Goal: Task Accomplishment & Management: Use online tool/utility

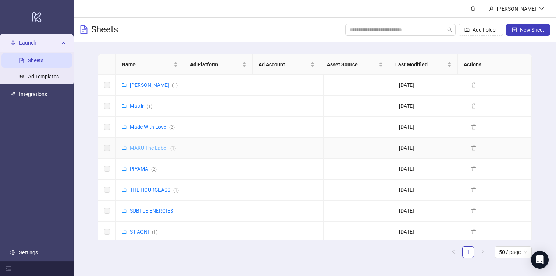
click at [150, 149] on link "MAKU The Label ( 1 )" at bounding box center [153, 148] width 46 height 6
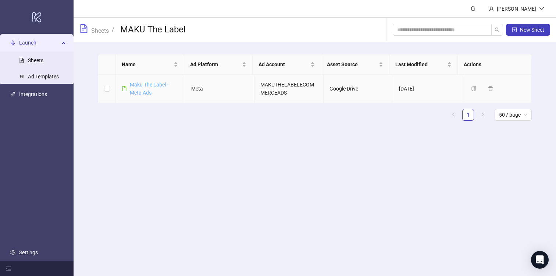
click at [147, 92] on link "Maku The Label - Meta Ads" at bounding box center [149, 89] width 39 height 14
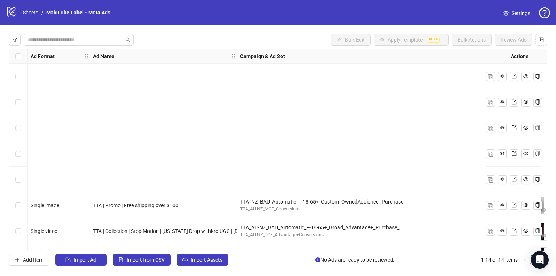
scroll to position [177, 0]
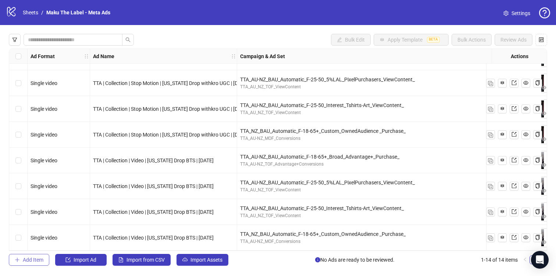
click at [29, 264] on button "Add Item" at bounding box center [29, 260] width 40 height 12
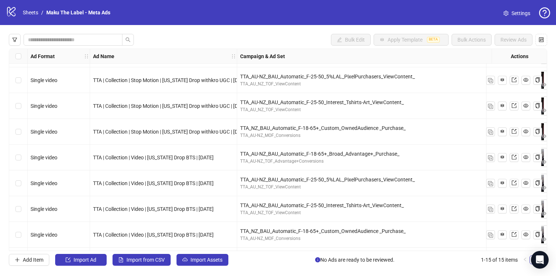
scroll to position [202, 0]
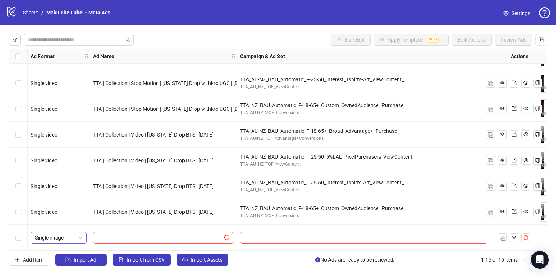
click at [59, 233] on span "Single image" at bounding box center [58, 237] width 47 height 11
click at [105, 234] on input "text" at bounding box center [160, 238] width 125 height 8
click at [139, 209] on span "TTA | Collection | Video | [US_STATE] Drop BTS | [DATE]" at bounding box center [153, 212] width 121 height 6
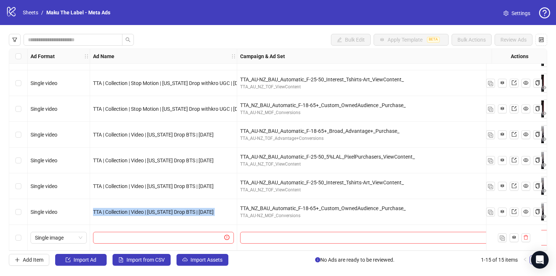
copy span "TTA | Collection | Video | [US_STATE] Drop BTS | [DATE]"
click at [141, 239] on span at bounding box center [163, 238] width 141 height 12
paste input "**********"
type input "**********"
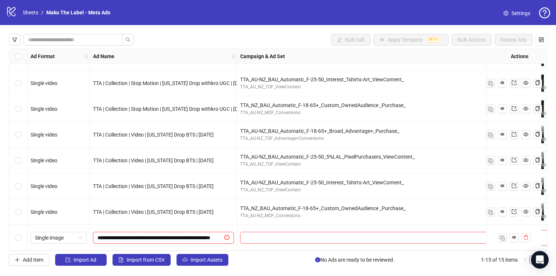
scroll to position [0, 11]
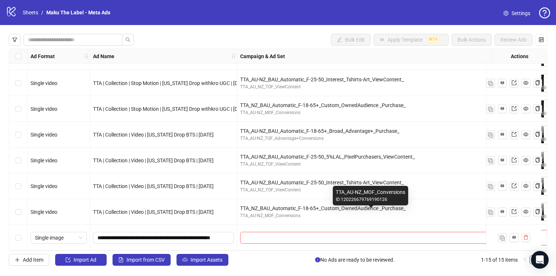
click at [262, 205] on div "TTA_NZ_BAU_Automatic_F-18-65+_Custom_OwnedAudience _Purchase_" at bounding box center [371, 208] width 262 height 8
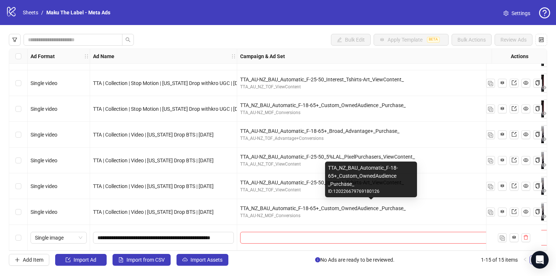
click at [262, 205] on div "TTA_NZ_BAU_Automatic_F-18-65+_Custom_OwnedAudience _Purchase_" at bounding box center [371, 208] width 262 height 8
copy div "TTA_NZ_BAU_Automatic_F-18-65+_Custom_OwnedAudience _Purchase_"
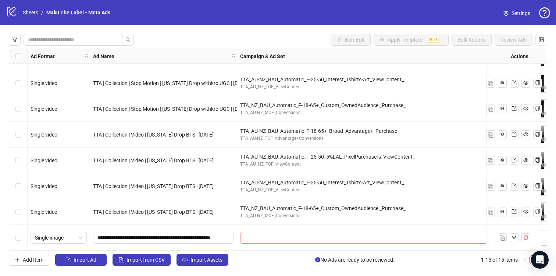
click at [262, 236] on input "search" at bounding box center [368, 237] width 246 height 11
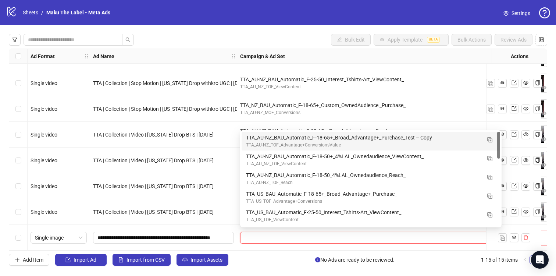
paste input "**********"
type input "**********"
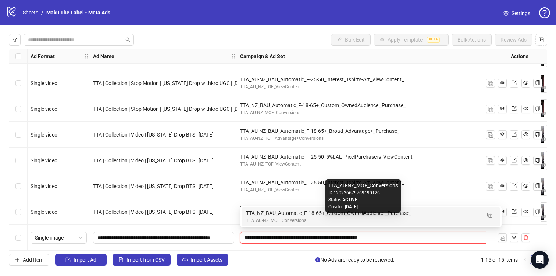
click at [266, 218] on div "TTA_AU-NZ_MOF_Conversions" at bounding box center [363, 220] width 235 height 7
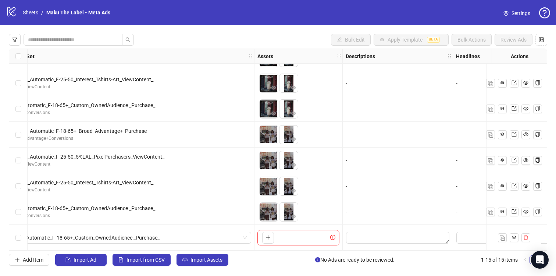
scroll to position [202, 262]
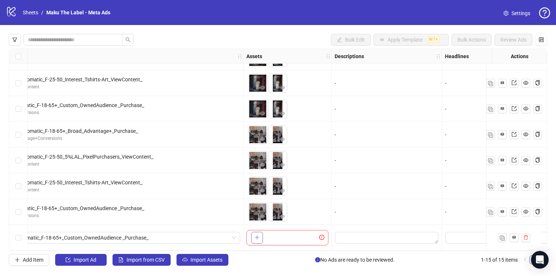
click at [254, 237] on button "button" at bounding box center [257, 238] width 12 height 12
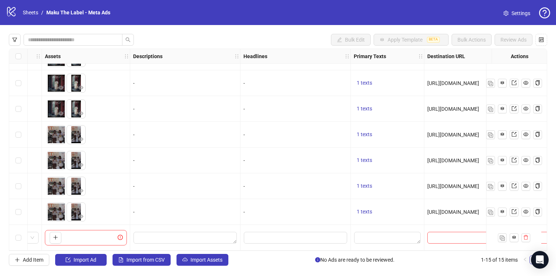
scroll to position [202, 466]
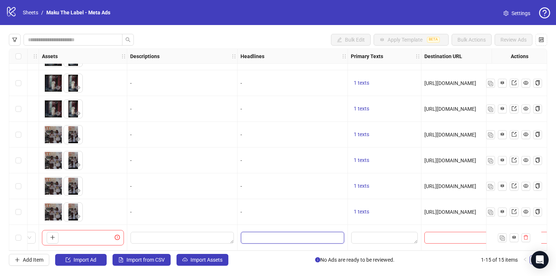
click at [272, 234] on input "Edit values" at bounding box center [292, 238] width 103 height 12
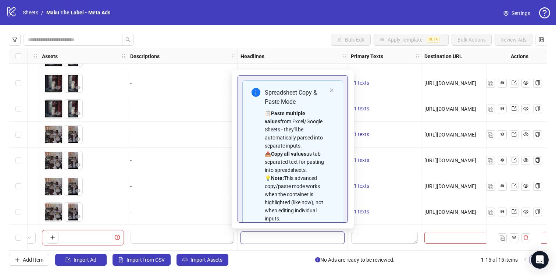
scroll to position [50, 0]
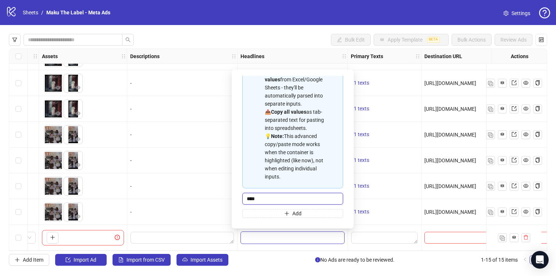
type input "*****"
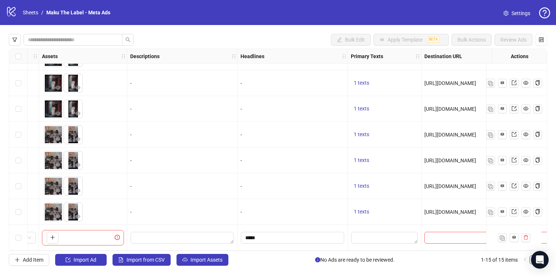
click at [293, 255] on div "Add Item Import Ad Import from CSV Import Assets No Ads are ready to be reviewe…" at bounding box center [278, 260] width 539 height 12
click at [365, 235] on textarea "Edit values" at bounding box center [384, 238] width 67 height 12
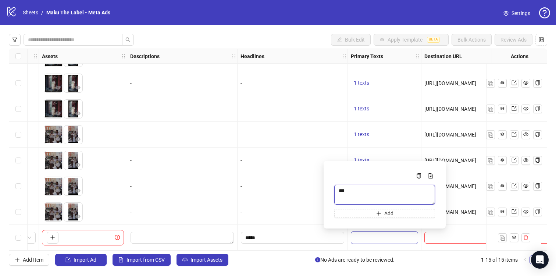
type textarea "****"
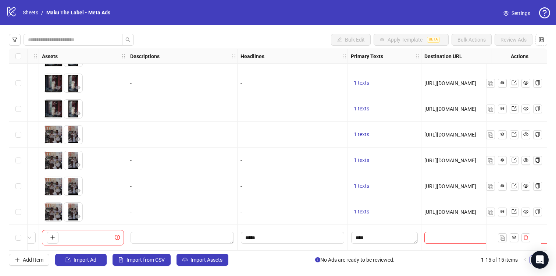
click at [340, 270] on div "Bulk Edit Apply Template BETA Bulk Actions Review Ads Ad Format Ad Name Campaig…" at bounding box center [278, 149] width 556 height 249
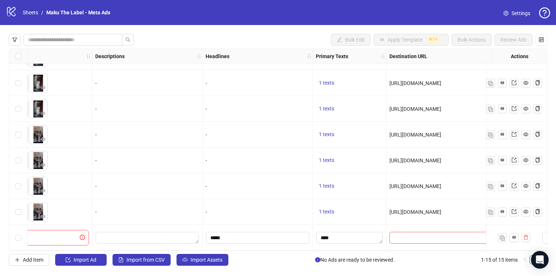
scroll to position [202, 558]
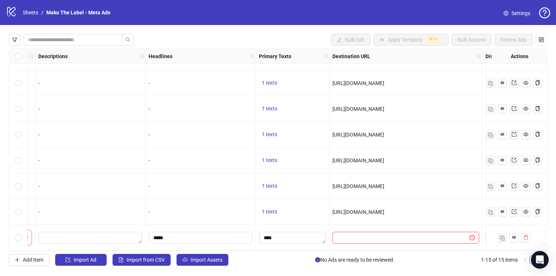
click at [352, 237] on input "text" at bounding box center [398, 238] width 123 height 8
type input "****"
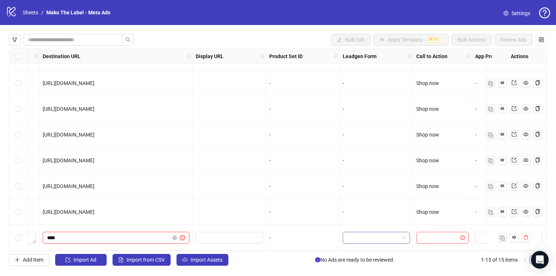
scroll to position [202, 873]
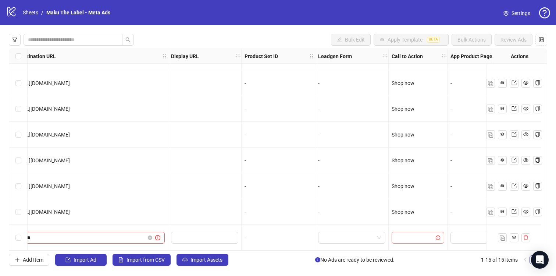
click at [418, 234] on input "search" at bounding box center [414, 237] width 37 height 11
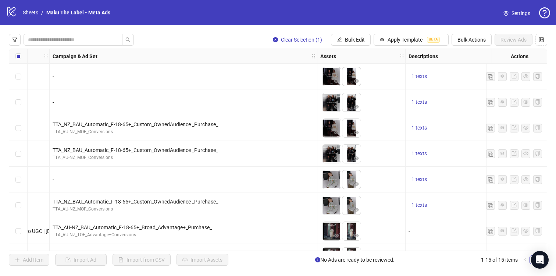
scroll to position [202, 188]
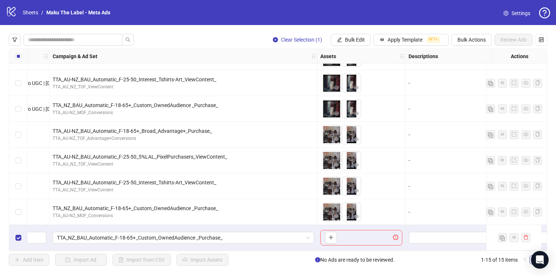
click at [15, 234] on div "Select row 15" at bounding box center [18, 238] width 18 height 26
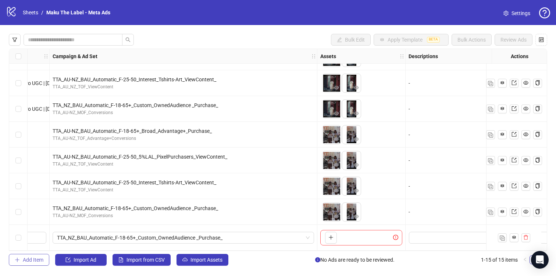
click at [28, 256] on button "Add Item" at bounding box center [29, 260] width 40 height 12
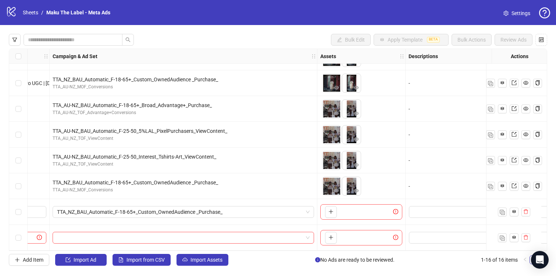
scroll to position [228, 0]
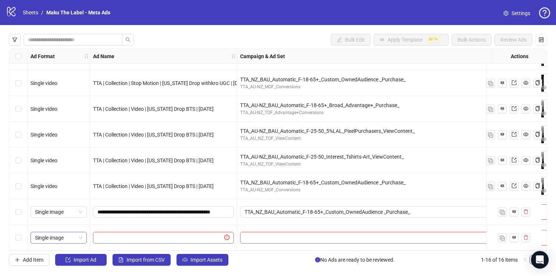
click at [75, 234] on span "Single image" at bounding box center [58, 237] width 47 height 11
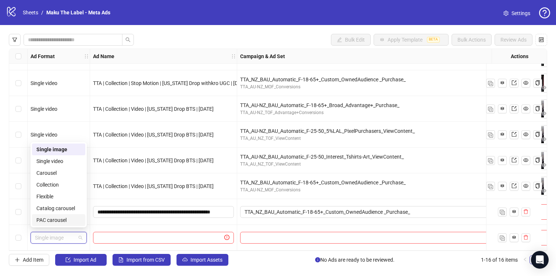
click at [59, 218] on div "PAC carousel" at bounding box center [58, 220] width 45 height 8
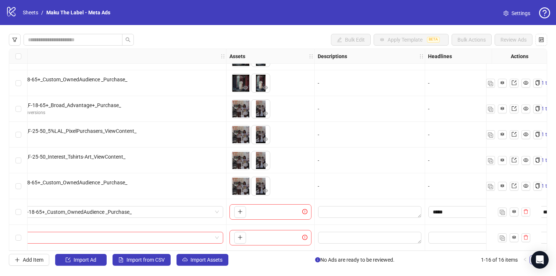
scroll to position [228, 279]
click at [242, 235] on icon "plus" at bounding box center [239, 237] width 5 height 5
click at [289, 235] on icon "plus" at bounding box center [291, 237] width 5 height 5
click at [277, 236] on span "+ 8" at bounding box center [278, 238] width 9 height 8
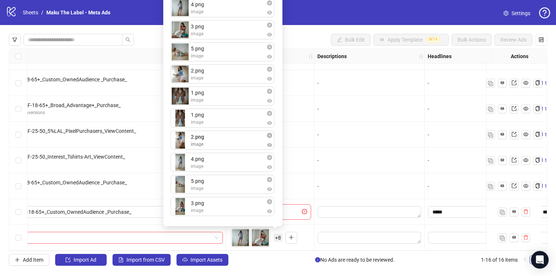
drag, startPoint x: 176, startPoint y: 118, endPoint x: 173, endPoint y: 139, distance: 22.0
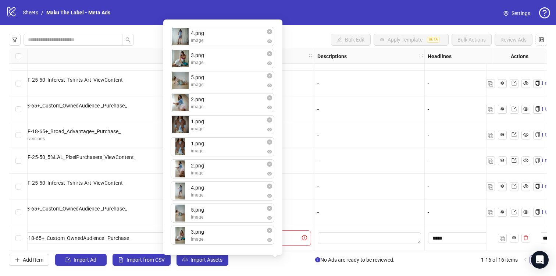
scroll to position [199, 279]
drag, startPoint x: 178, startPoint y: 128, endPoint x: 181, endPoint y: 40, distance: 88.0
click at [181, 40] on div "4.png image 3.png image 5.png image 2.png image 1.png image 1.png image 2.png i…" at bounding box center [223, 137] width 110 height 227
drag, startPoint x: 180, startPoint y: 124, endPoint x: 180, endPoint y: 54, distance: 69.9
click at [180, 54] on div "1.png image 4.png image 3.png image 5.png image 2.png image 1.png image 2.png i…" at bounding box center [223, 137] width 110 height 227
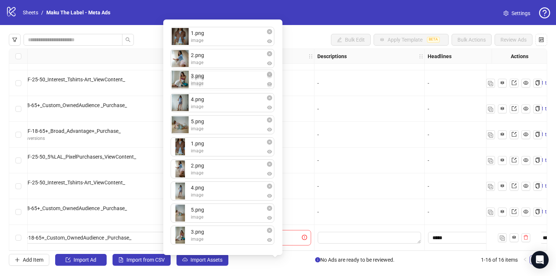
drag, startPoint x: 178, startPoint y: 103, endPoint x: 178, endPoint y: 79, distance: 23.6
click at [178, 79] on div "1.png image 2.png image 4.png image 3.png image 5.png image 1.png image 2.png i…" at bounding box center [223, 137] width 110 height 227
click at [180, 248] on div "1.png image 2.png image 3.png image 4.png image 5.png image 1.png image 2.png i…" at bounding box center [223, 137] width 110 height 227
drag, startPoint x: 179, startPoint y: 238, endPoint x: 175, endPoint y: 199, distance: 39.2
click at [175, 199] on div "1.png image 2.png image 3.png image 4.png image 5.png image 1.png image 2.png i…" at bounding box center [223, 137] width 110 height 227
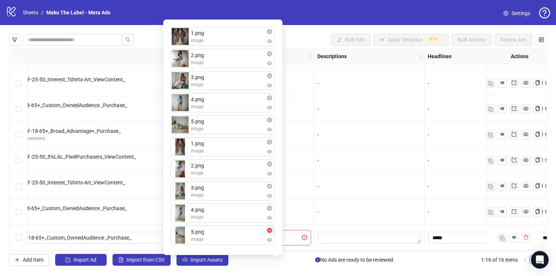
click at [270, 234] on button "button" at bounding box center [269, 230] width 9 height 9
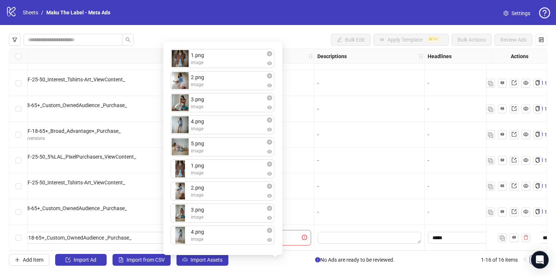
click at [315, 229] on div at bounding box center [370, 238] width 110 height 26
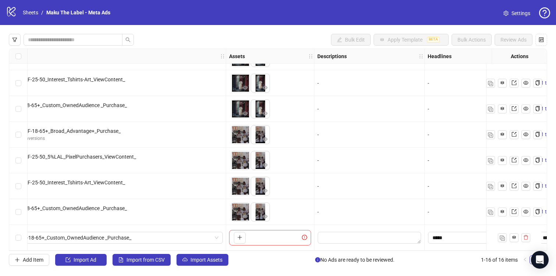
click at [269, 237] on div "To pick up a draggable item, press the space bar. While dragging, use the arrow…" at bounding box center [270, 237] width 82 height 15
click at [241, 237] on icon "plus" at bounding box center [239, 237] width 5 height 5
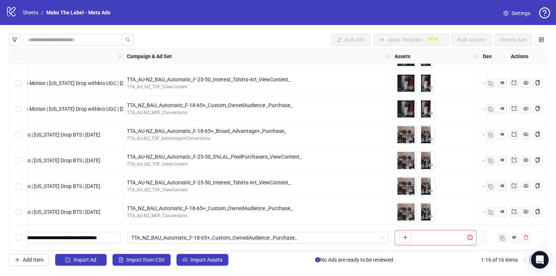
scroll to position [199, 0]
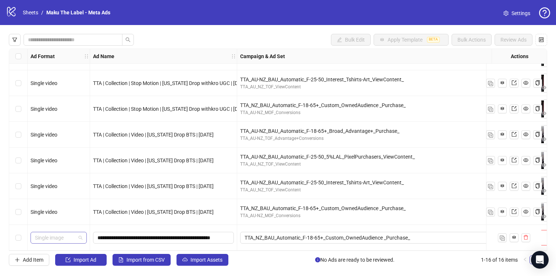
click at [59, 237] on span "Single image" at bounding box center [58, 237] width 47 height 11
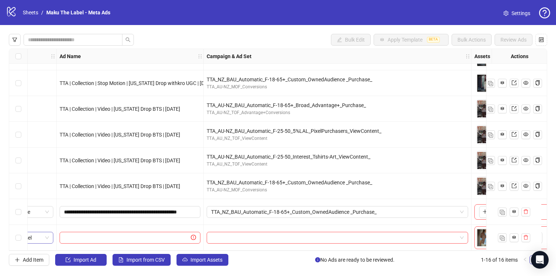
scroll to position [228, 0]
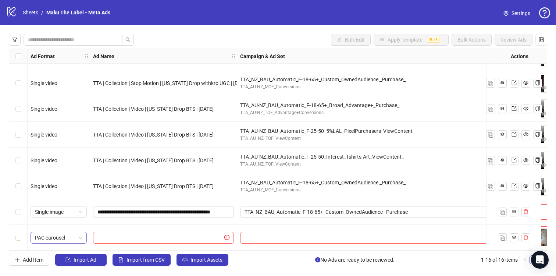
click at [64, 237] on span "PAC carousel" at bounding box center [58, 237] width 47 height 11
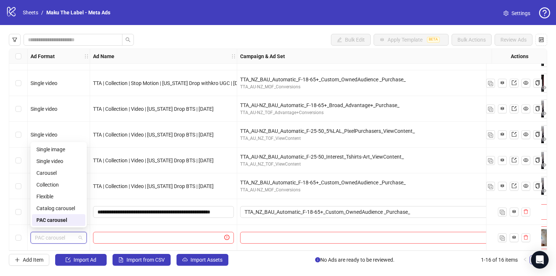
click at [157, 218] on div "**********" at bounding box center [163, 212] width 147 height 26
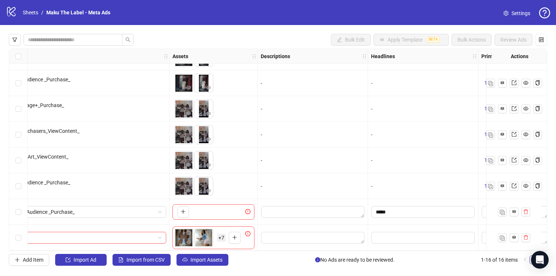
scroll to position [228, 356]
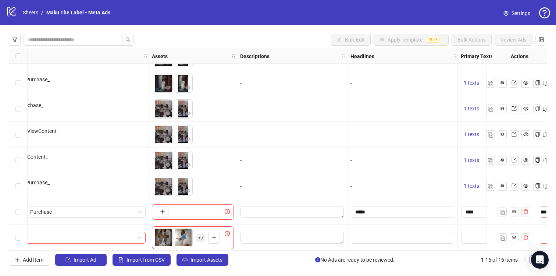
click at [203, 237] on span "+ 7" at bounding box center [201, 238] width 9 height 8
click at [203, 230] on div "To pick up a draggable item, press the space bar. While dragging, use the arrow…" at bounding box center [180, 237] width 52 height 19
click at [201, 236] on span "+ 7" at bounding box center [201, 238] width 9 height 8
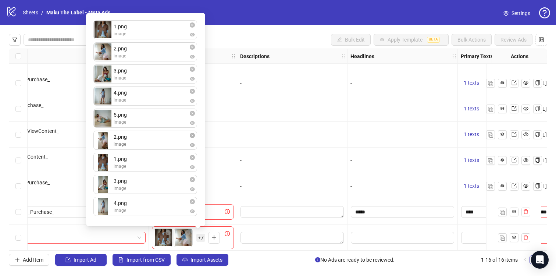
drag, startPoint x: 125, startPoint y: 166, endPoint x: 125, endPoint y: 148, distance: 18.0
click at [125, 148] on div "1.png image 2.png image 3.png image 4.png image 5.png image 1.png image 2.png i…" at bounding box center [146, 119] width 110 height 205
drag, startPoint x: 123, startPoint y: 135, endPoint x: 122, endPoint y: 163, distance: 27.6
click at [241, 221] on div at bounding box center [292, 212] width 110 height 26
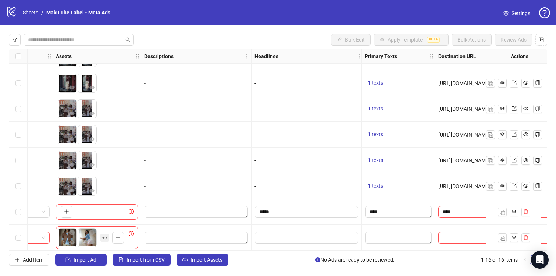
scroll to position [228, 506]
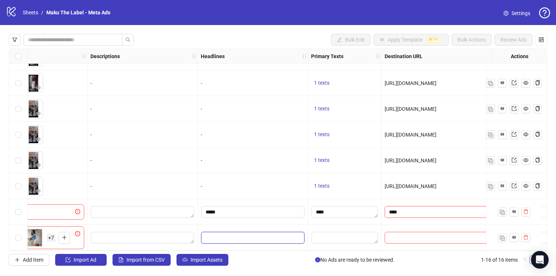
click at [238, 232] on input "Edit values" at bounding box center [252, 238] width 103 height 12
click at [359, 219] on div "****" at bounding box center [345, 212] width 74 height 26
click at [337, 233] on textarea "Edit values" at bounding box center [345, 238] width 67 height 12
click at [517, 17] on span "Settings" at bounding box center [521, 13] width 19 height 8
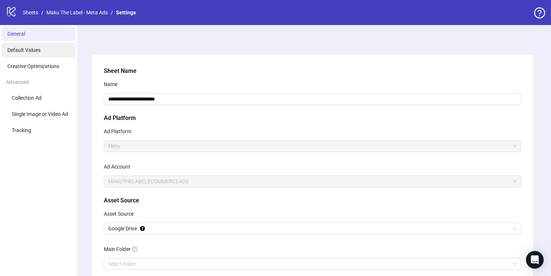
click at [40, 50] on span "Default Values" at bounding box center [23, 50] width 33 height 6
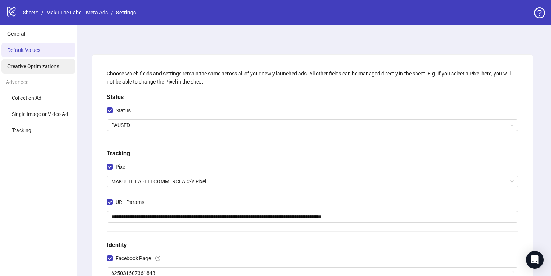
click at [43, 63] on li "Creative Optimizations" at bounding box center [38, 66] width 74 height 15
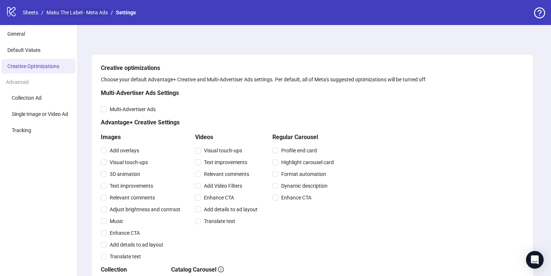
click at [53, 11] on link "Maku The Label - Meta Ads" at bounding box center [77, 12] width 64 height 8
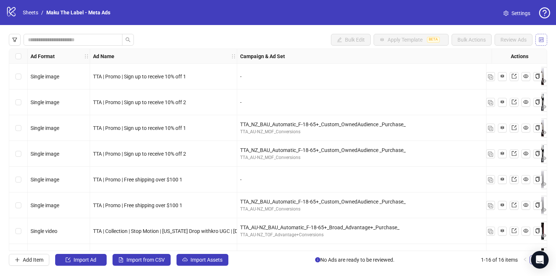
click at [541, 39] on icon "control" at bounding box center [541, 39] width 5 height 5
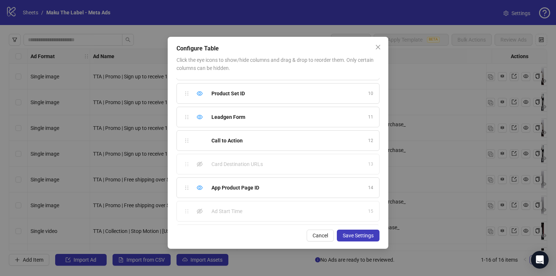
scroll to position [230, 0]
click at [200, 139] on icon "eye-invisible" at bounding box center [200, 141] width 6 height 6
click at [344, 234] on span "Save Settings" at bounding box center [358, 236] width 31 height 6
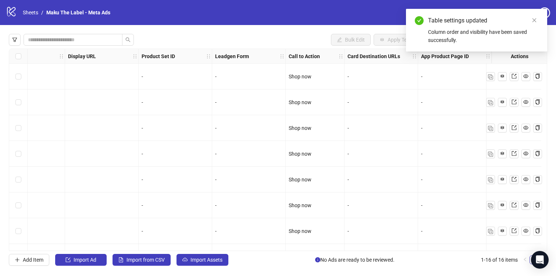
scroll to position [228, 981]
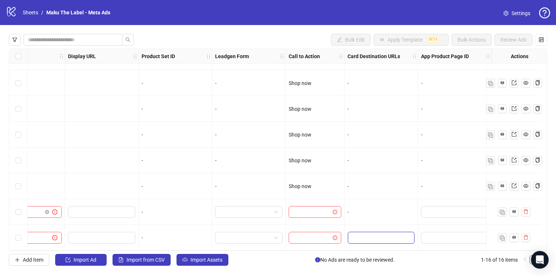
click at [355, 233] on input "Edit values" at bounding box center [381, 238] width 67 height 12
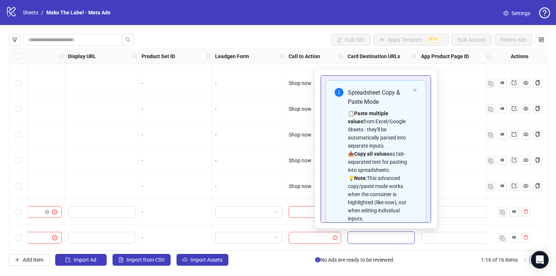
scroll to position [41, 0]
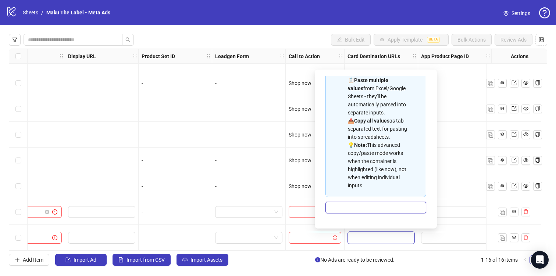
click at [369, 208] on input "Multi-input container - paste or copy values" at bounding box center [376, 208] width 101 height 12
type input "*****"
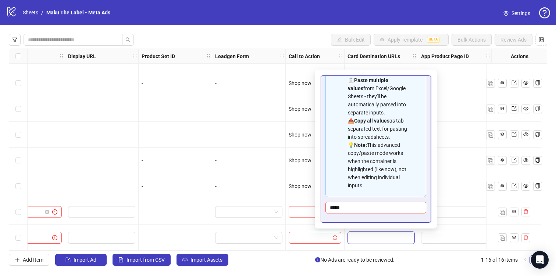
click at [404, 201] on div "Spreadsheet Copy & Paste Mode 📋 Paste multiple values from Excel/Google Sheets …" at bounding box center [376, 130] width 101 height 166
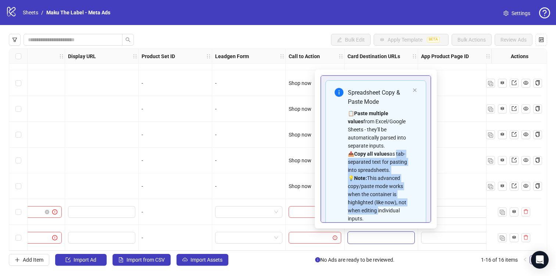
drag, startPoint x: 425, startPoint y: 153, endPoint x: 423, endPoint y: 216, distance: 63.3
click at [423, 216] on div "Spreadsheet Copy & Paste Mode 📋 Paste multiple values from Excel/Google Sheets …" at bounding box center [376, 148] width 110 height 147
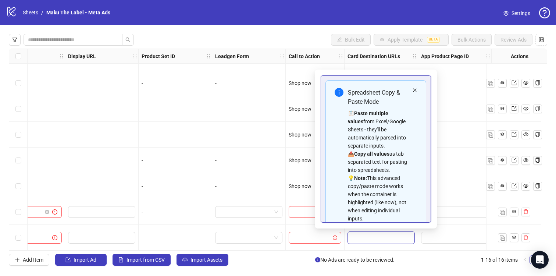
click at [413, 88] on icon "close" at bounding box center [415, 90] width 4 height 4
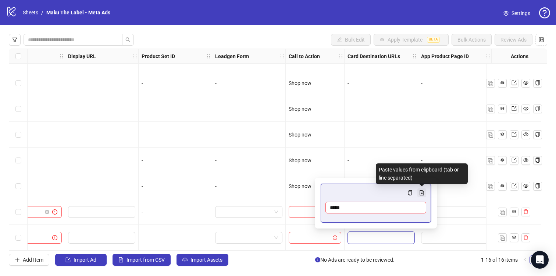
click at [419, 194] on button "Multi-input container - paste or copy values" at bounding box center [422, 192] width 9 height 9
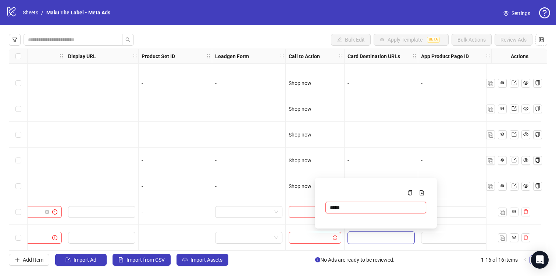
click at [344, 206] on input "*****" at bounding box center [376, 208] width 101 height 12
type input "*"
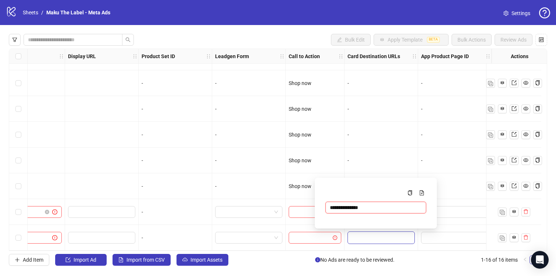
type input "**********"
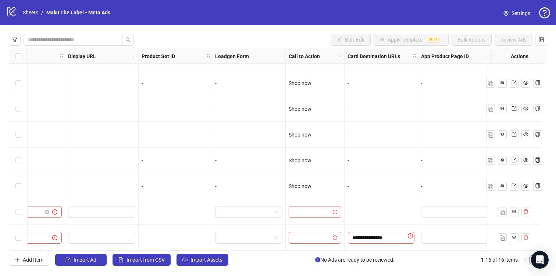
click at [373, 220] on div "-" at bounding box center [382, 212] width 74 height 26
click at [375, 234] on input "**********" at bounding box center [381, 238] width 67 height 12
click at [426, 241] on div at bounding box center [455, 238] width 74 height 26
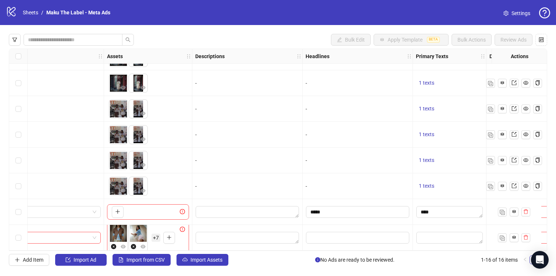
scroll to position [228, 352]
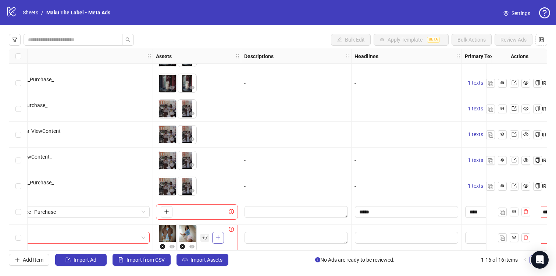
click at [219, 238] on button "button" at bounding box center [218, 238] width 12 height 12
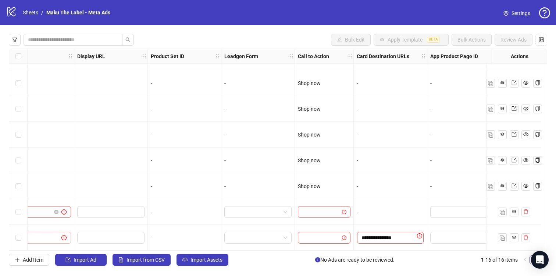
scroll to position [228, 981]
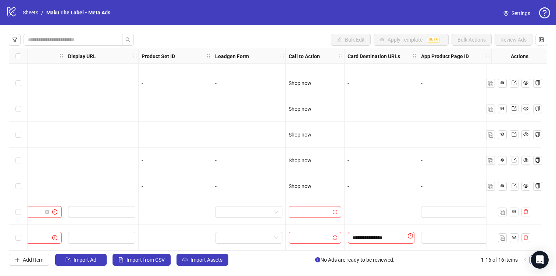
click at [367, 238] on input "**********" at bounding box center [381, 238] width 67 height 12
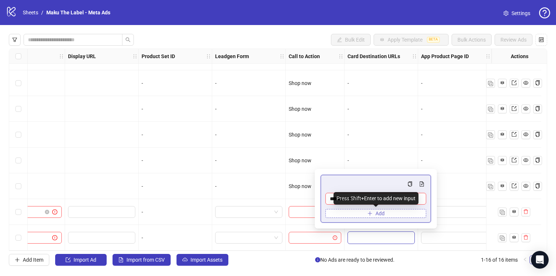
click at [384, 214] on span "Add" at bounding box center [380, 213] width 9 height 6
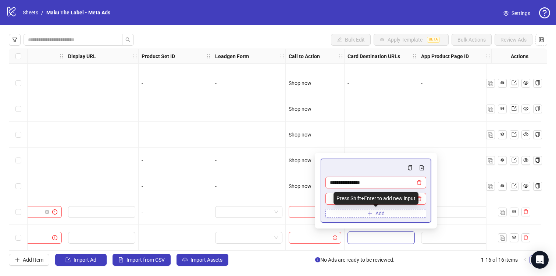
click at [356, 213] on button "Add" at bounding box center [376, 213] width 101 height 9
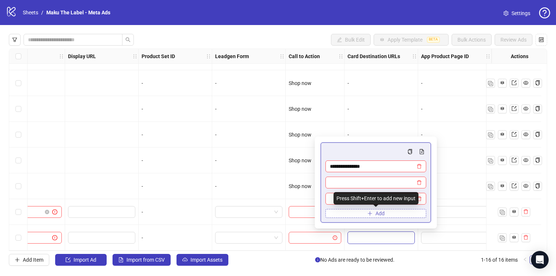
click at [356, 213] on button "Add" at bounding box center [376, 213] width 101 height 9
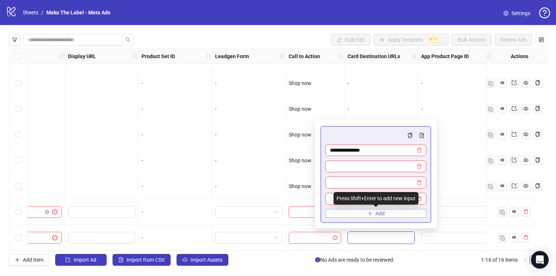
click at [356, 213] on button "Add" at bounding box center [376, 213] width 101 height 9
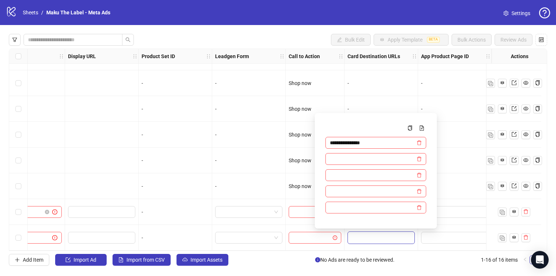
click at [507, 11] on icon "setting" at bounding box center [506, 13] width 5 height 5
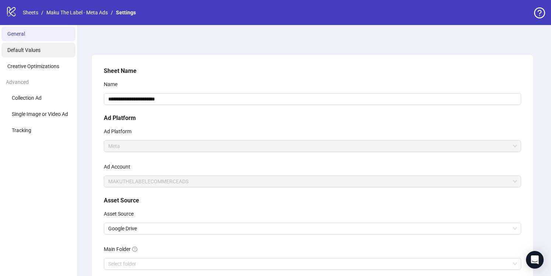
click at [45, 52] on li "Default Values" at bounding box center [38, 50] width 74 height 15
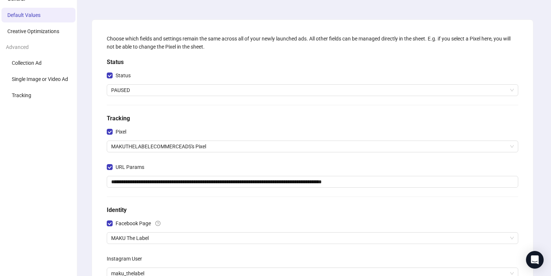
scroll to position [22, 0]
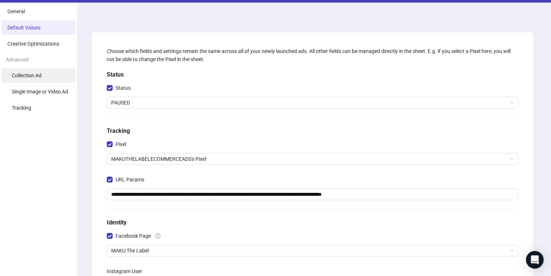
click at [54, 72] on li "Collection Ad" at bounding box center [38, 75] width 74 height 15
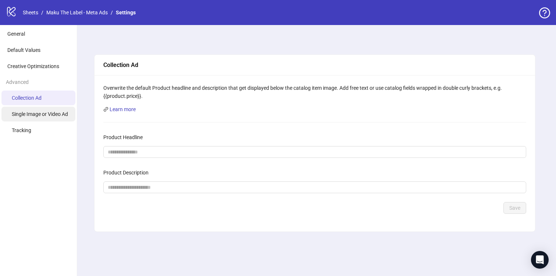
click at [57, 121] on li "Single Image or Video Ad" at bounding box center [38, 114] width 74 height 15
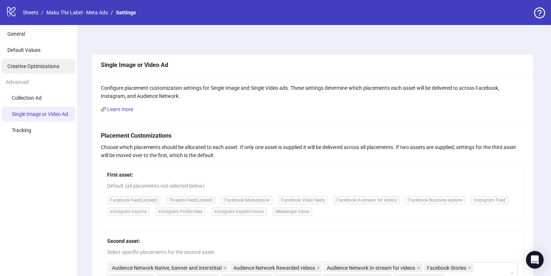
click at [50, 64] on span "Creative Optimizations" at bounding box center [33, 66] width 52 height 6
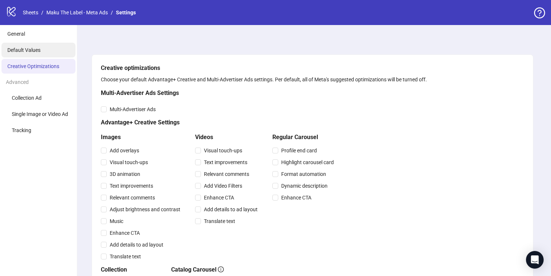
click at [26, 44] on li "Default Values" at bounding box center [38, 50] width 74 height 15
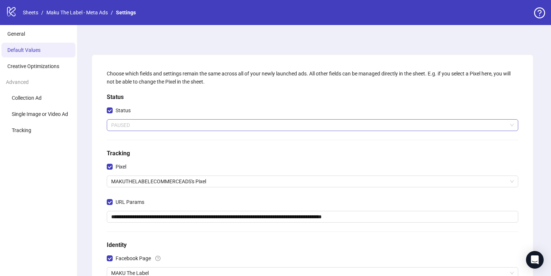
click at [196, 123] on span "PAUSED" at bounding box center [312, 125] width 403 height 11
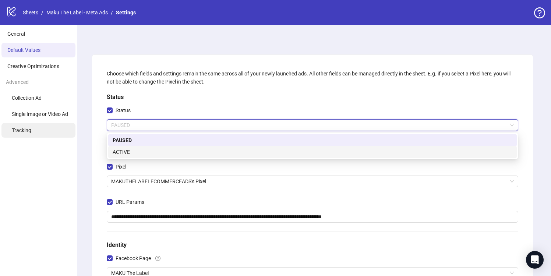
click at [71, 131] on li "Tracking" at bounding box center [38, 130] width 74 height 15
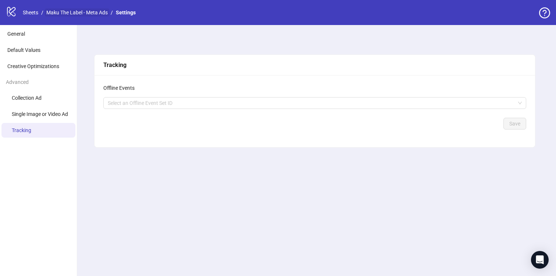
click at [61, 9] on link "Maku The Label - Meta Ads" at bounding box center [77, 12] width 64 height 8
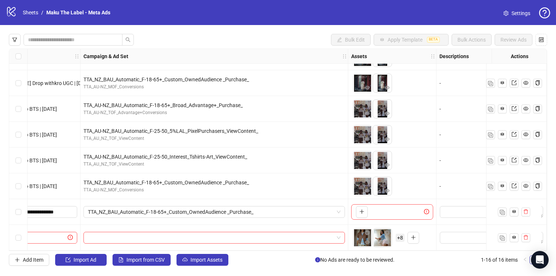
scroll to position [228, 0]
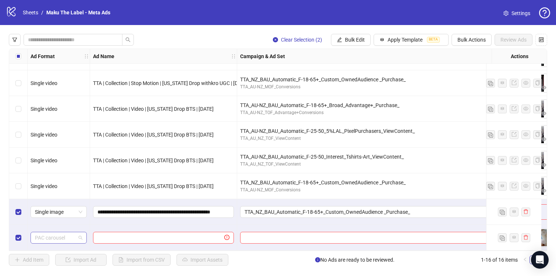
click at [55, 233] on span "PAC carousel" at bounding box center [58, 237] width 47 height 11
click at [477, 38] on span "Bulk Actions" at bounding box center [472, 40] width 28 height 6
click at [473, 54] on span "Delete" at bounding box center [482, 55] width 50 height 8
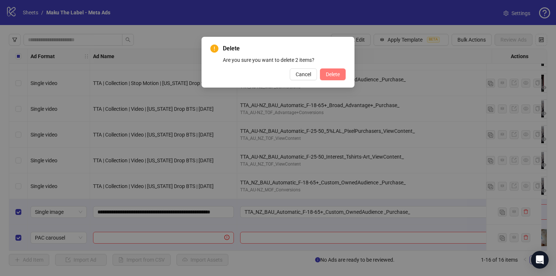
click at [333, 71] on span "Delete" at bounding box center [333, 74] width 14 height 6
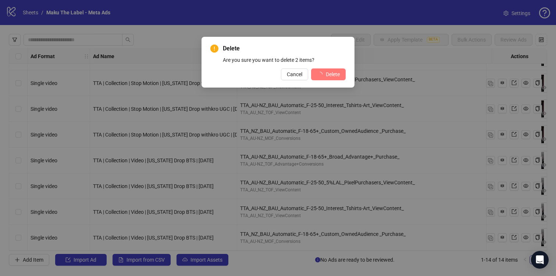
scroll to position [177, 0]
